Goal: Task Accomplishment & Management: Complete application form

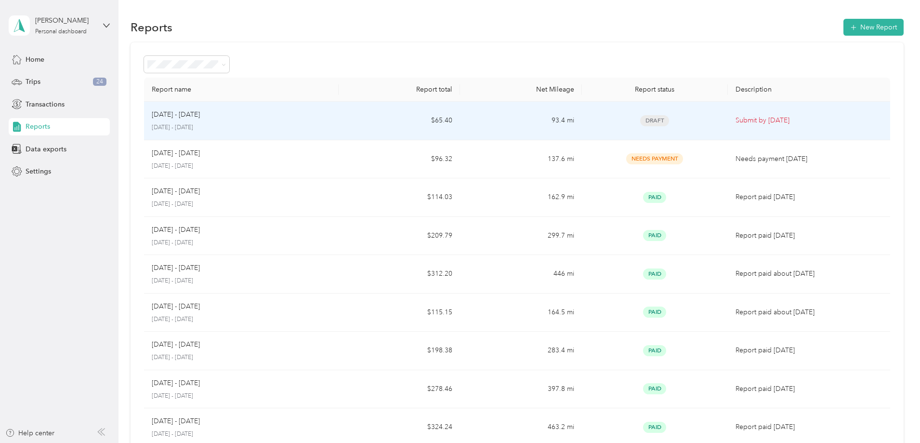
click at [422, 117] on td "$65.40" at bounding box center [399, 121] width 121 height 39
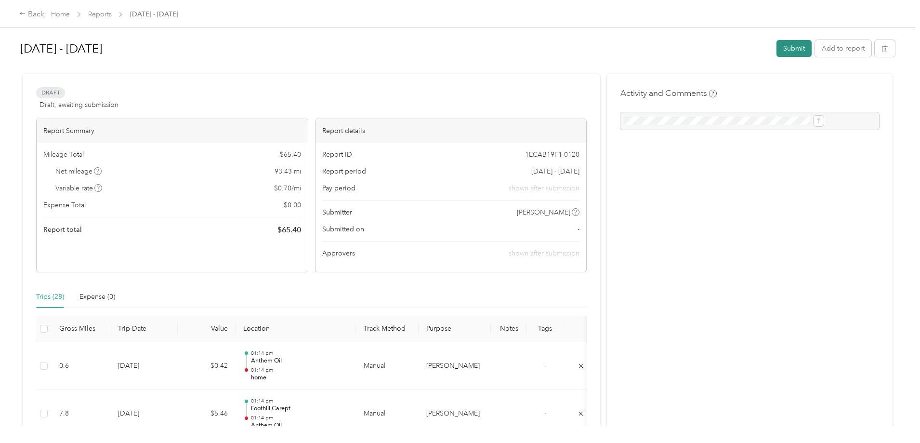
click at [776, 47] on button "Submit" at bounding box center [793, 48] width 35 height 17
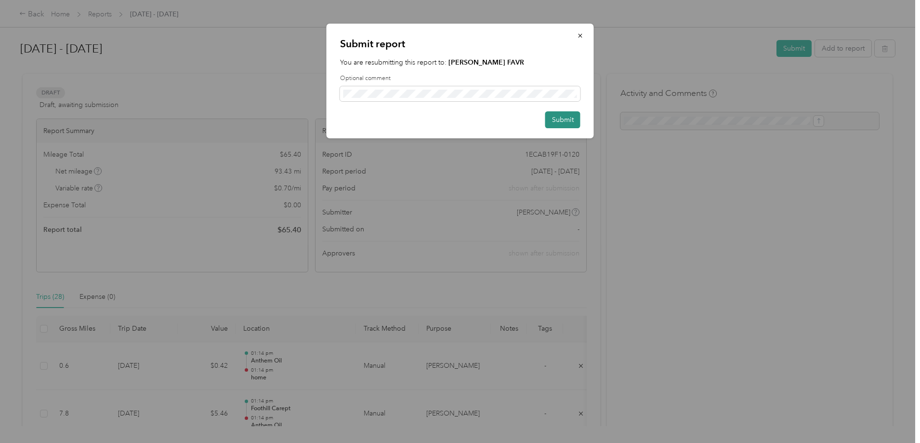
click at [570, 119] on button "Submit" at bounding box center [562, 119] width 35 height 17
